Goal: Task Accomplishment & Management: Complete application form

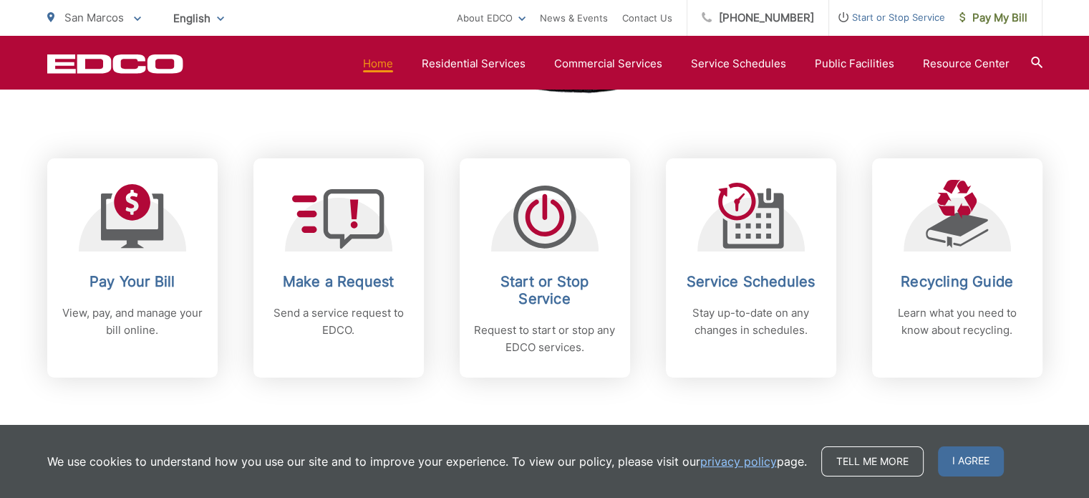
scroll to position [569, 0]
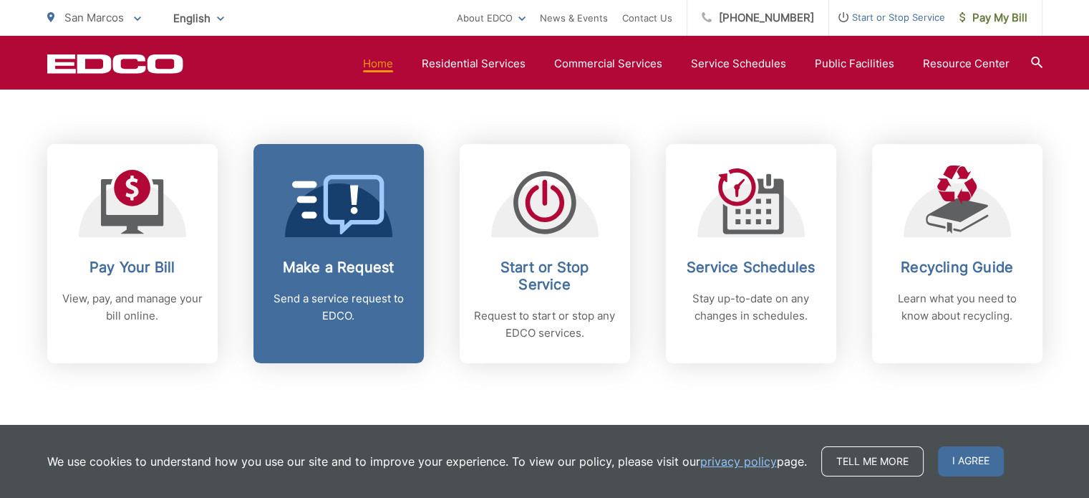
click at [364, 223] on icon at bounding box center [338, 204] width 93 height 59
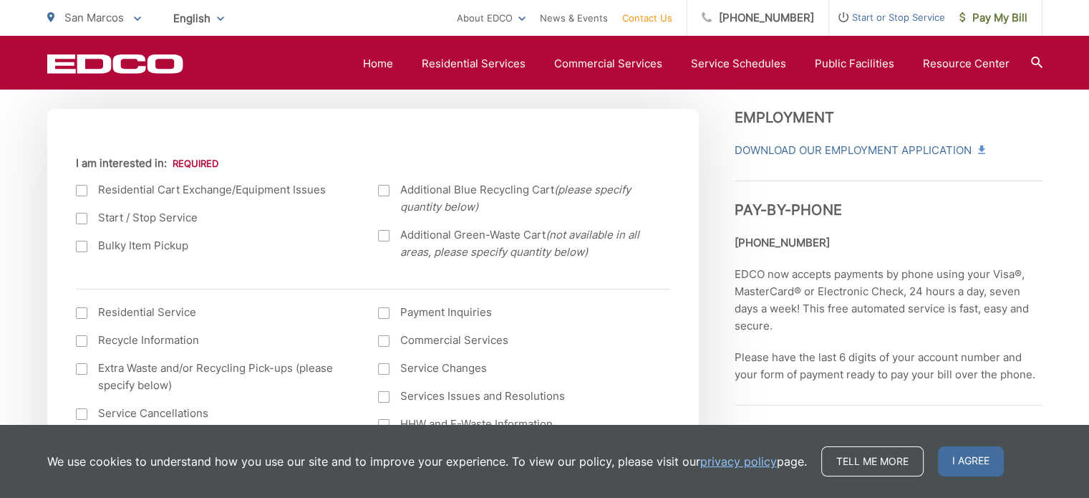
scroll to position [494, 0]
click at [79, 246] on div at bounding box center [81, 244] width 11 height 11
click at [0, 0] on input "Bulky Item Pickup" at bounding box center [0, 0] width 0 height 0
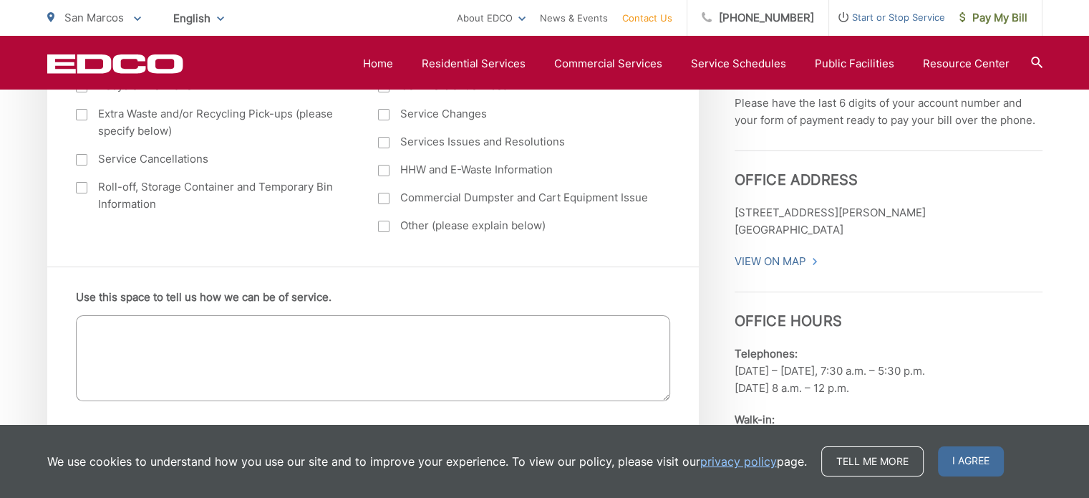
scroll to position [743, 0]
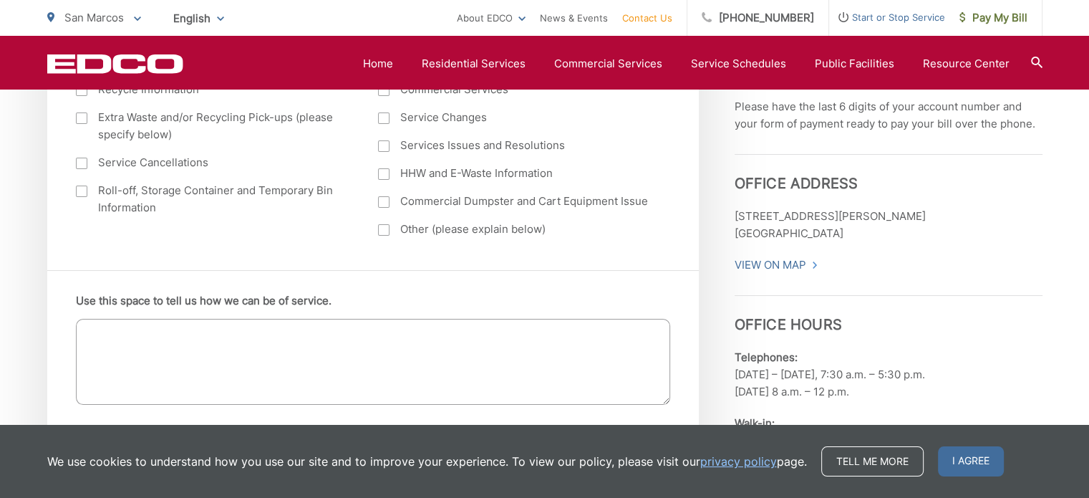
click at [226, 334] on textarea "Use this space to tell us how we can be of service." at bounding box center [373, 362] width 594 height 86
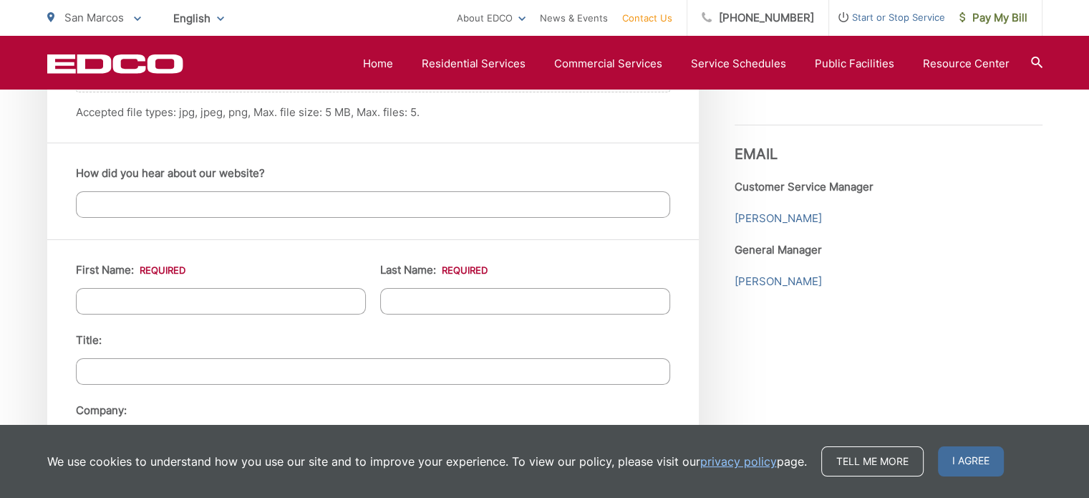
scroll to position [1197, 0]
type textarea "I have a king mattress that I would like removed. I'm unable to bring it to the…"
click at [299, 300] on input "First Name: *" at bounding box center [221, 300] width 290 height 26
type input "Sarah"
type input "Desautels"
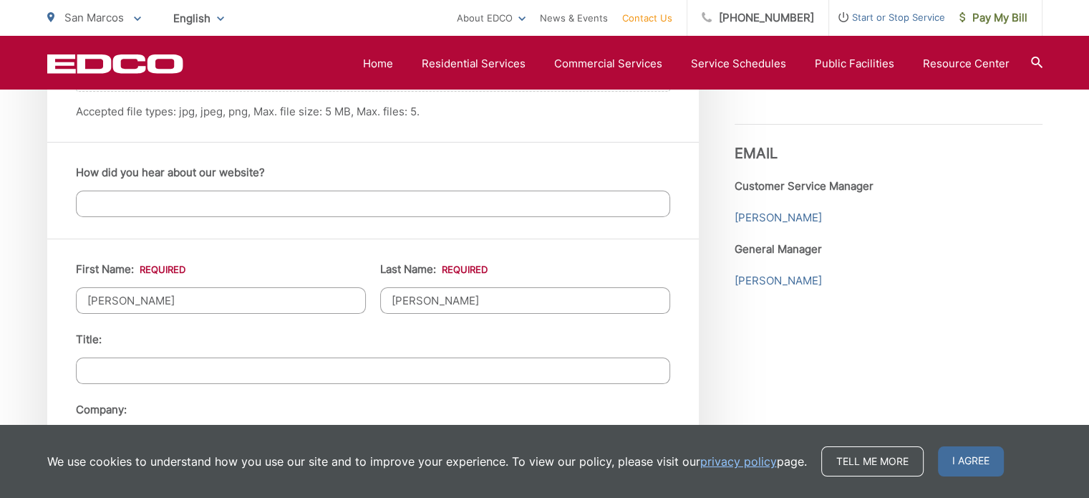
type input "206 Marquette Avenue"
type input "San Marcos"
type input "92078"
type input "8584140550"
type input "sarahdesautels@gmail.com"
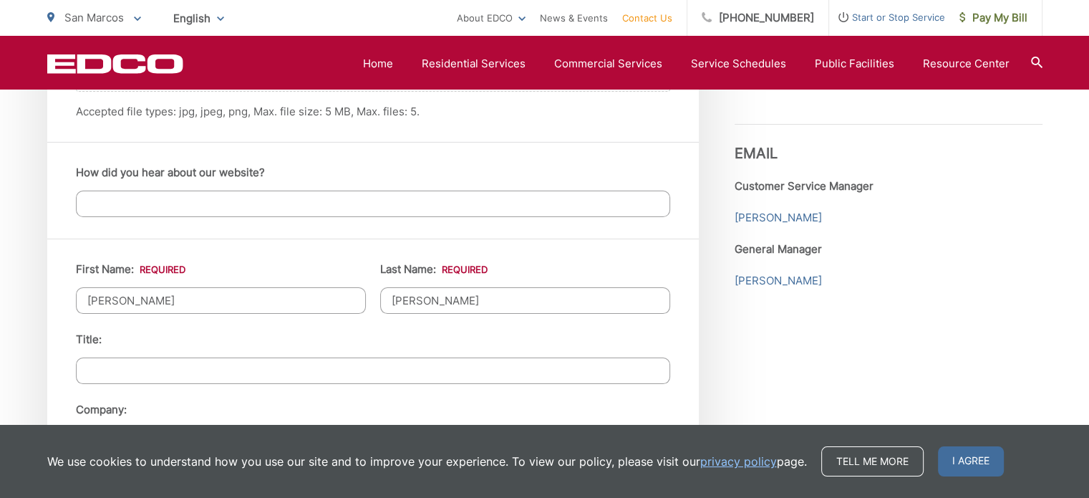
type input "sarahdesautels@gmail.com"
type input "(858) 414-0550"
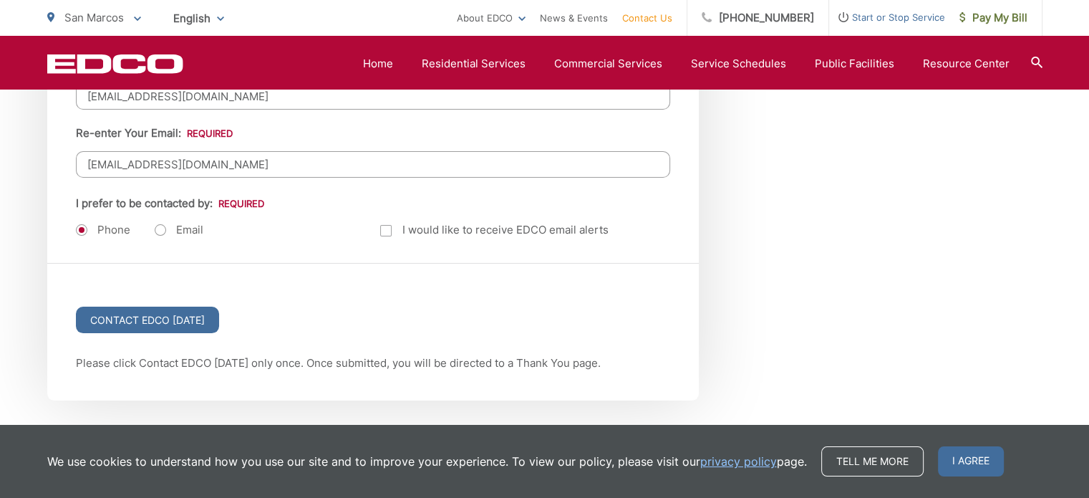
scroll to position [1893, 0]
click at [159, 225] on label "Email" at bounding box center [179, 229] width 49 height 14
radio input "true"
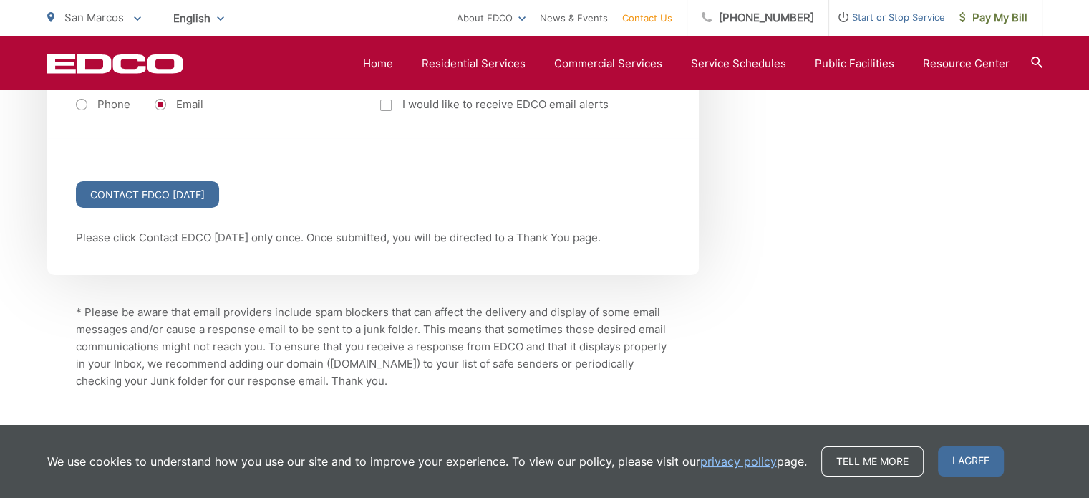
scroll to position [2018, 0]
click at [150, 185] on input "Contact EDCO Today" at bounding box center [147, 193] width 143 height 26
